Goal: Information Seeking & Learning: Find contact information

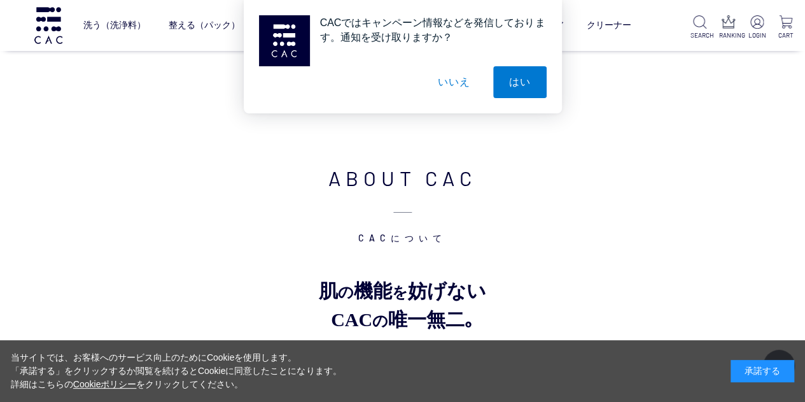
drag, startPoint x: 811, startPoint y: 25, endPoint x: 756, endPoint y: 273, distance: 254.2
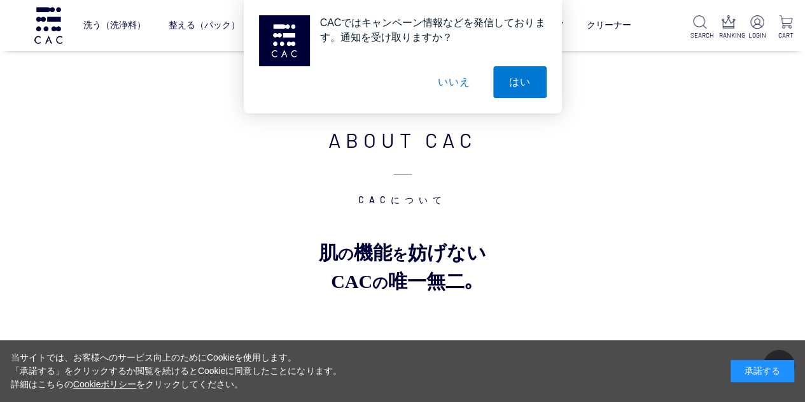
click at [452, 81] on button "いいえ" at bounding box center [454, 82] width 64 height 32
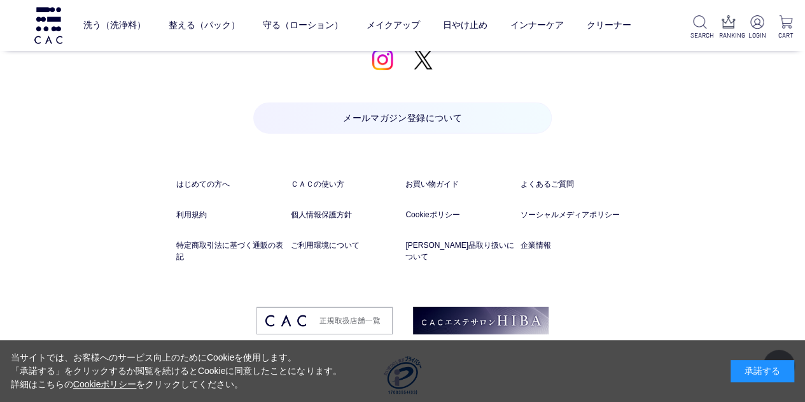
scroll to position [6423, 0]
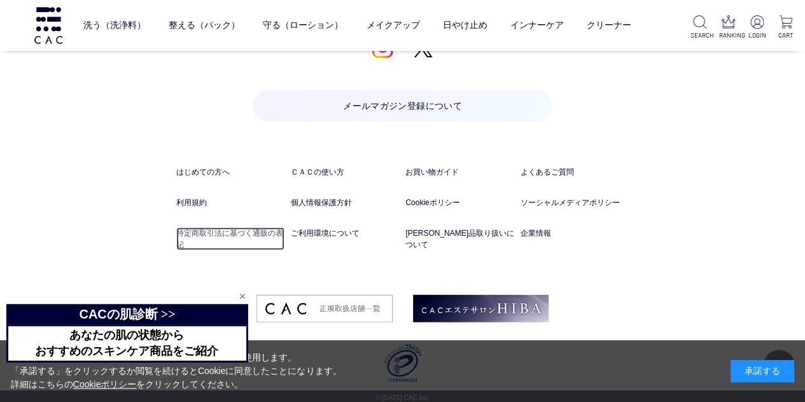
click at [250, 230] on link "特定商取引法に基づく通販の表記" at bounding box center [230, 238] width 109 height 23
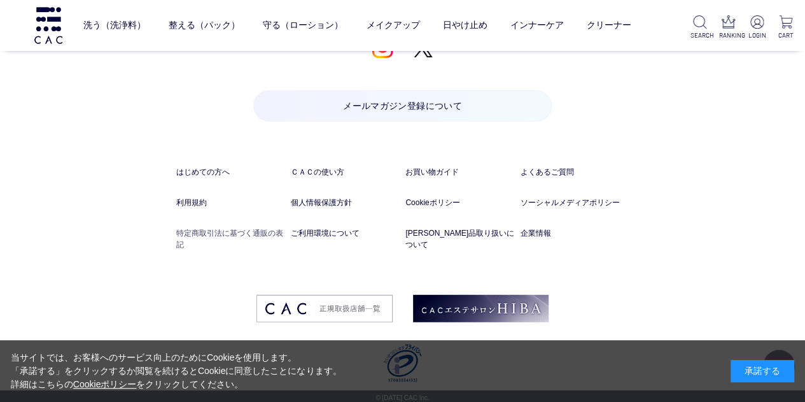
scroll to position [6406, 0]
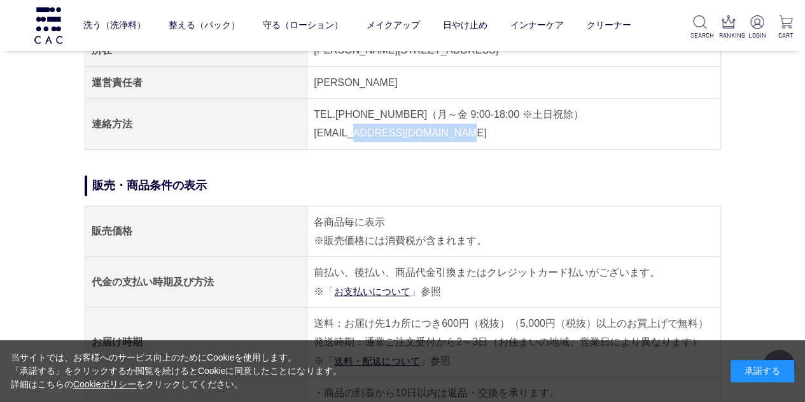
drag, startPoint x: 477, startPoint y: 124, endPoint x: 351, endPoint y: 141, distance: 126.6
click at [351, 141] on td "TEL.[PHONE_NUMBER]（月～金 9:00-18:00 ※土日祝除） [EMAIL_ADDRESS][DOMAIN_NAME]" at bounding box center [513, 124] width 413 height 51
copy td "[EMAIL_ADDRESS][DOMAIN_NAME]"
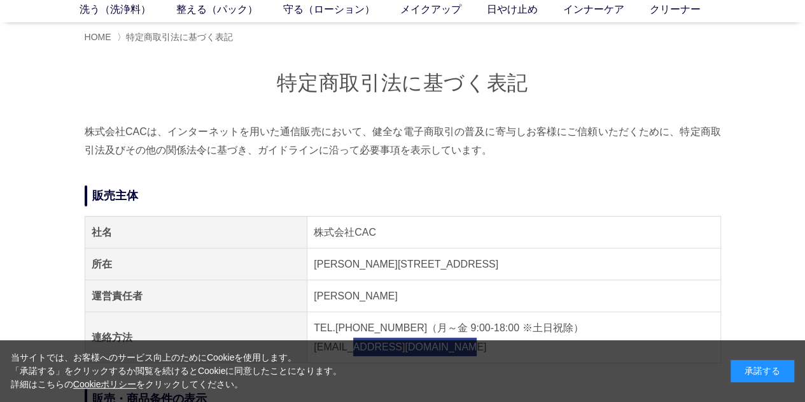
scroll to position [64, 0]
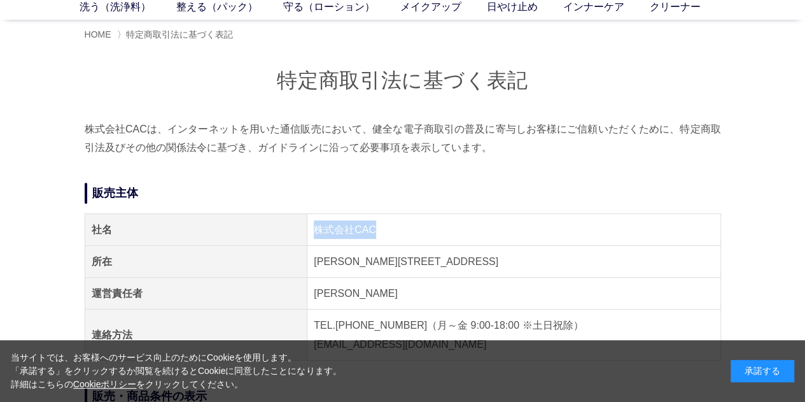
drag, startPoint x: 402, startPoint y: 221, endPoint x: 286, endPoint y: 222, distance: 115.9
click at [286, 222] on tr "社名 株式会社CAC" at bounding box center [403, 229] width 636 height 32
copy tr "社名 株式会社CAC"
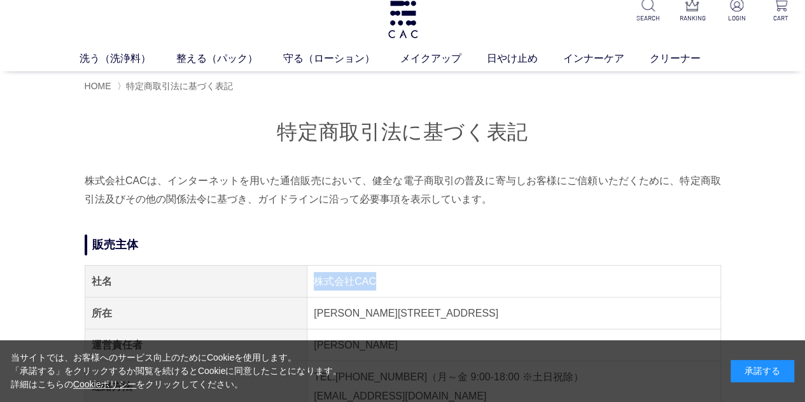
scroll to position [0, 0]
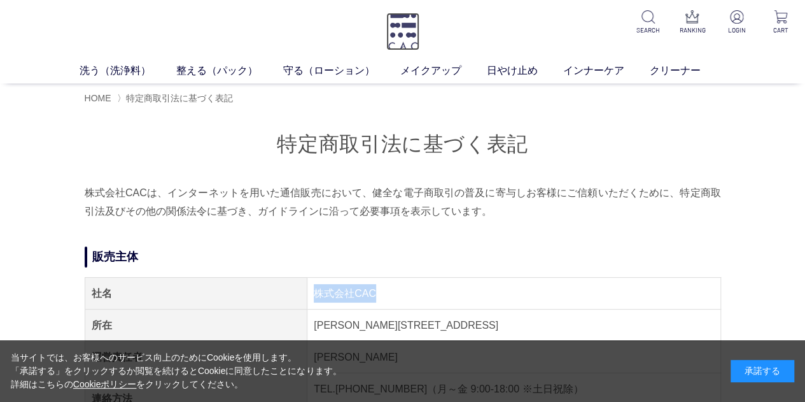
click at [391, 26] on img at bounding box center [402, 32] width 33 height 38
